Goal: Download file/media

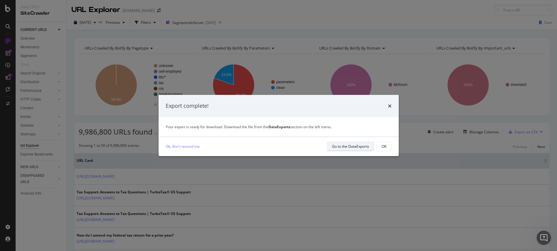
click at [354, 146] on div "Go to the DataExports" at bounding box center [350, 146] width 37 height 5
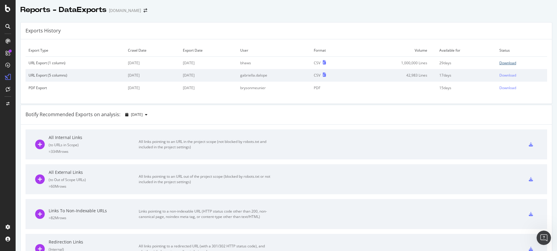
click at [499, 63] on div "Download" at bounding box center [507, 62] width 17 height 5
click at [32, 65] on div "SiteCrawler" at bounding box center [32, 66] width 21 height 6
